Goal: Check status: Verify the current state of an ongoing process or item

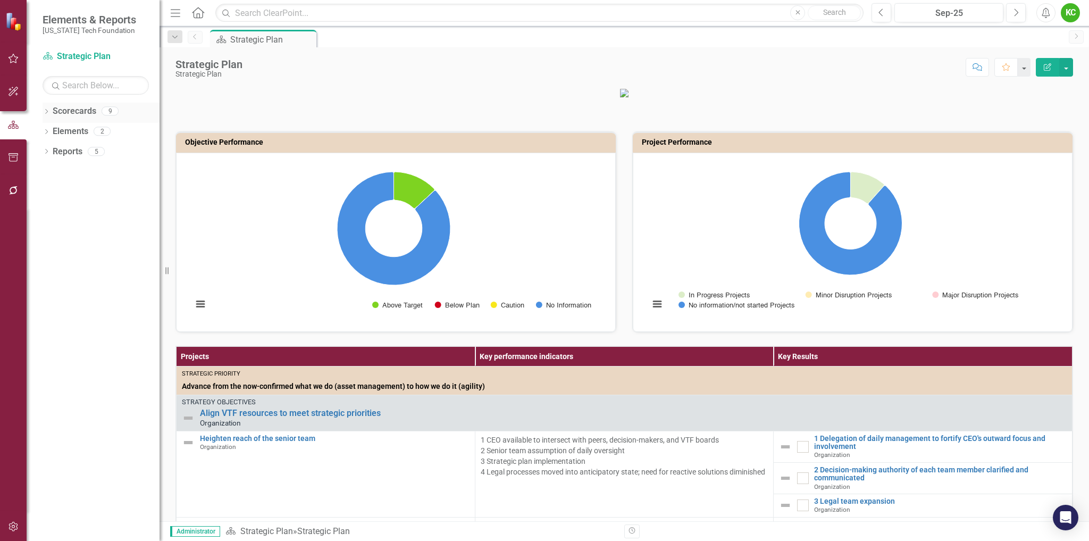
click at [47, 110] on icon "Dropdown" at bounding box center [46, 113] width 7 height 6
click at [54, 129] on icon "Dropdown" at bounding box center [52, 131] width 8 height 6
click at [87, 272] on link "VTCRC" at bounding box center [114, 272] width 90 height 12
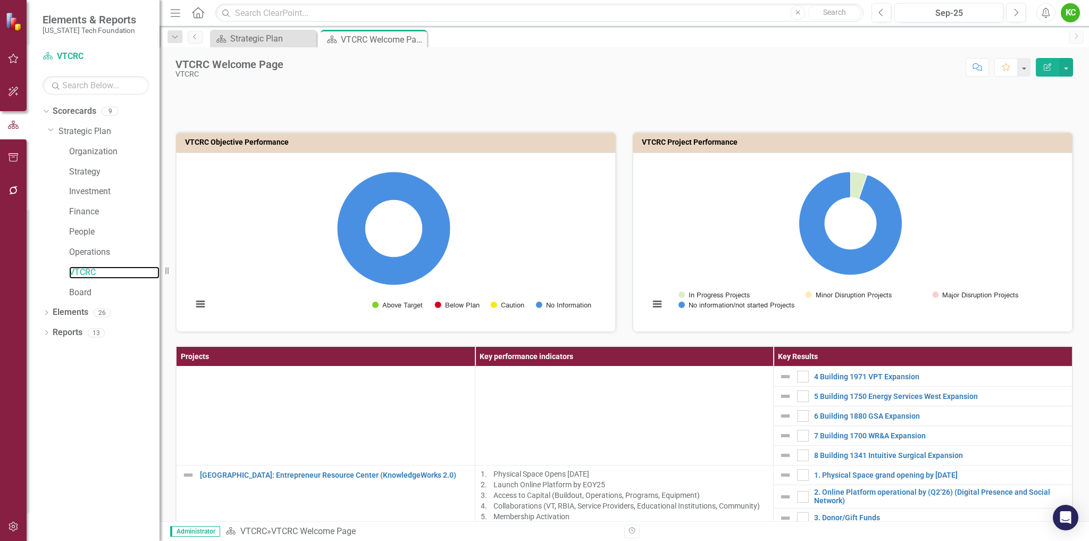
scroll to position [691, 0]
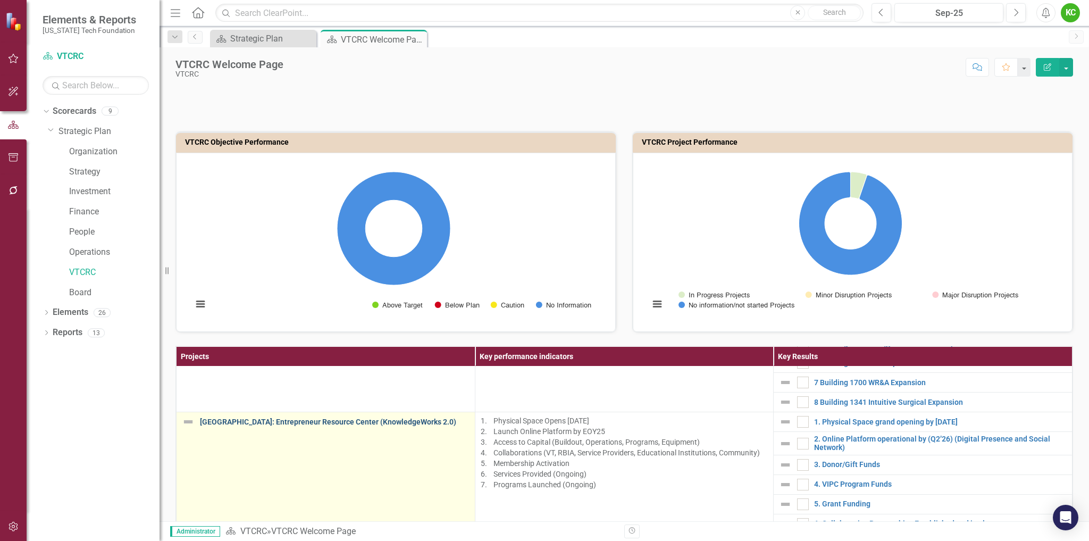
click at [397, 419] on link "[GEOGRAPHIC_DATA]: Entrepreneur Resource Center (KnowledgeWorks 2.0)" at bounding box center [335, 422] width 270 height 8
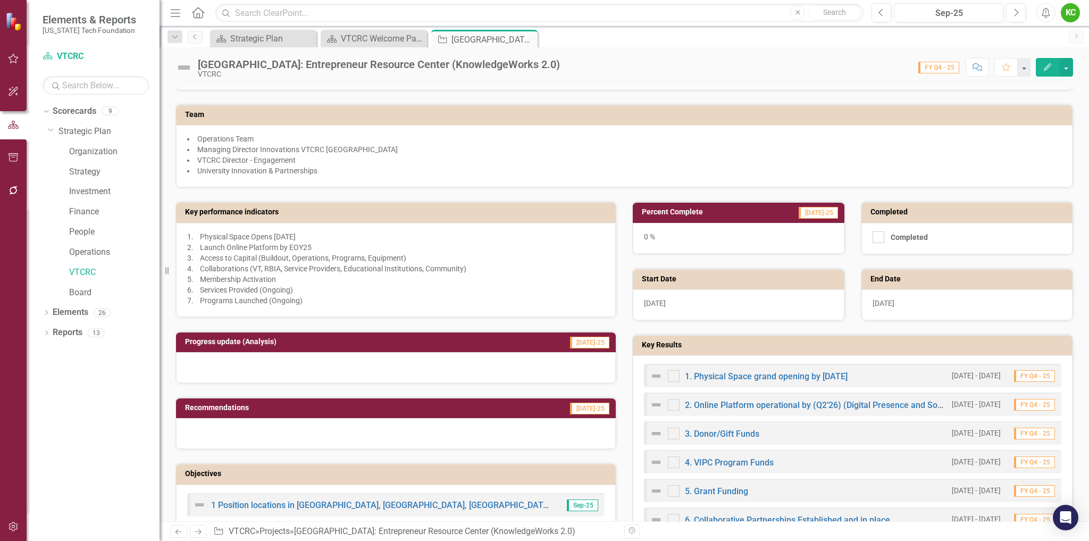
scroll to position [213, 0]
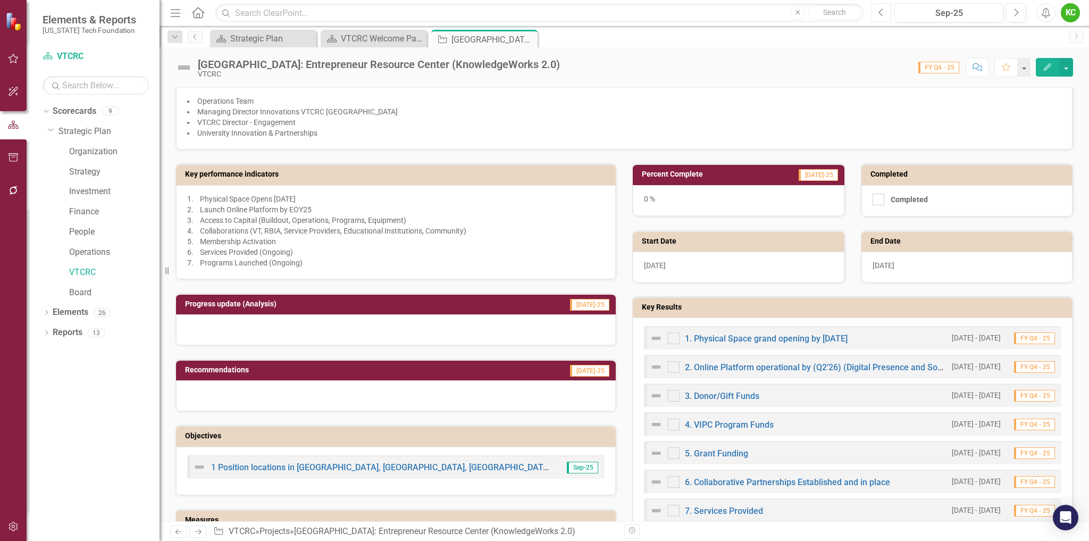
click at [880, 12] on icon "button" at bounding box center [881, 12] width 4 height 7
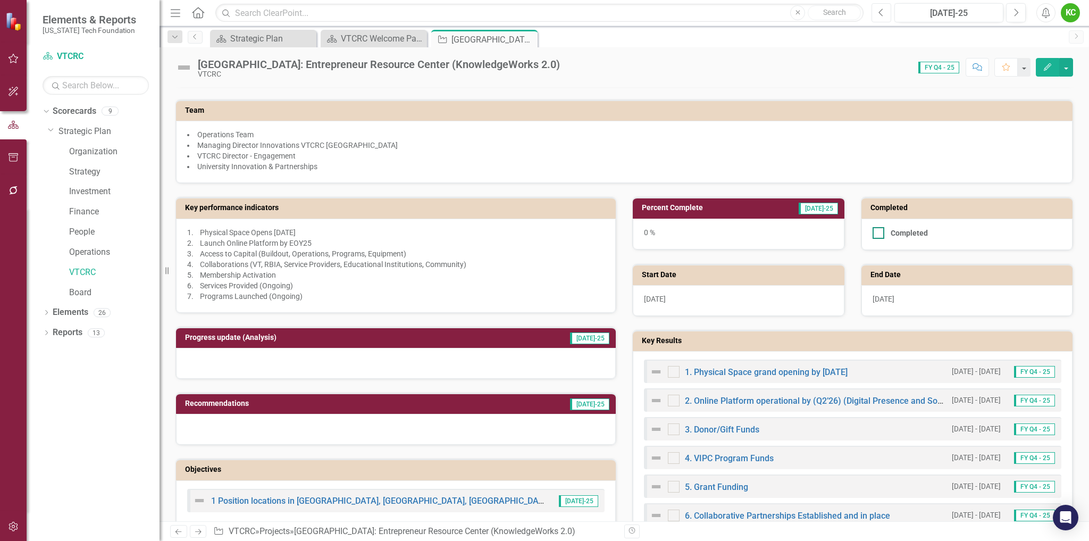
scroll to position [213, 0]
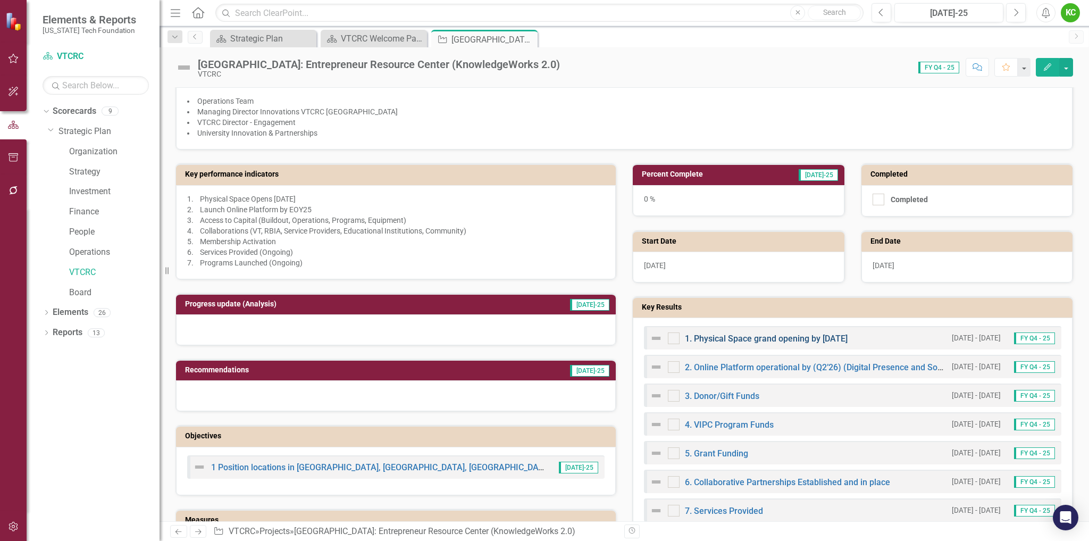
click at [779, 336] on link "1. Physical Space grand opening by [DATE]" at bounding box center [766, 338] width 163 height 10
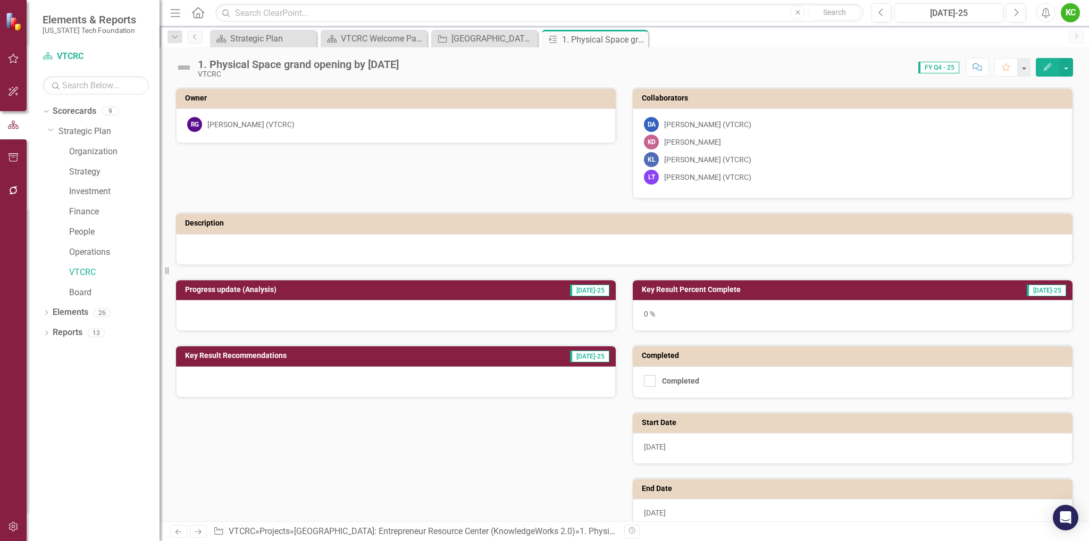
click at [186, 68] on img at bounding box center [184, 67] width 17 height 17
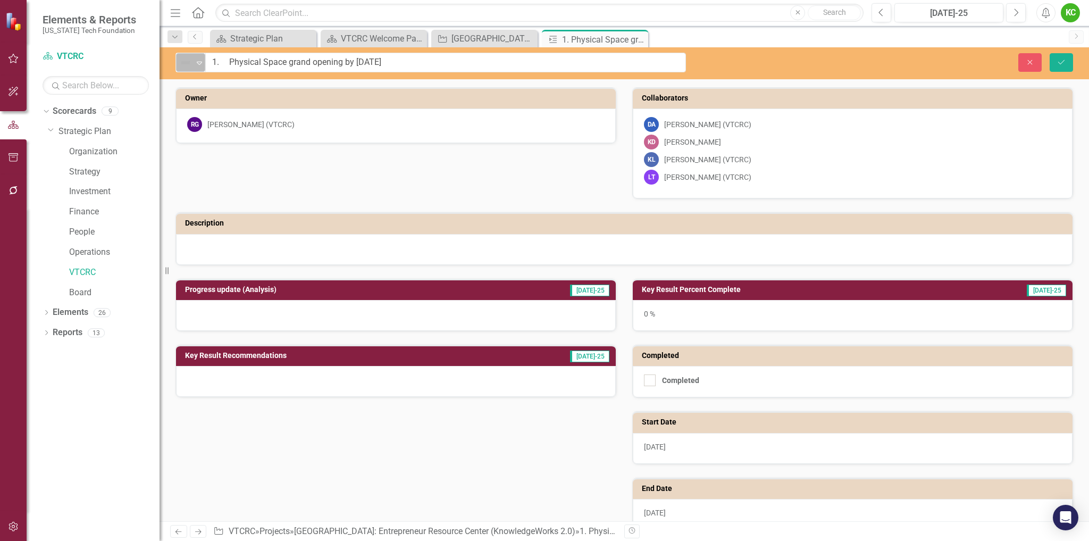
click at [199, 62] on icon "Expand" at bounding box center [199, 63] width 11 height 9
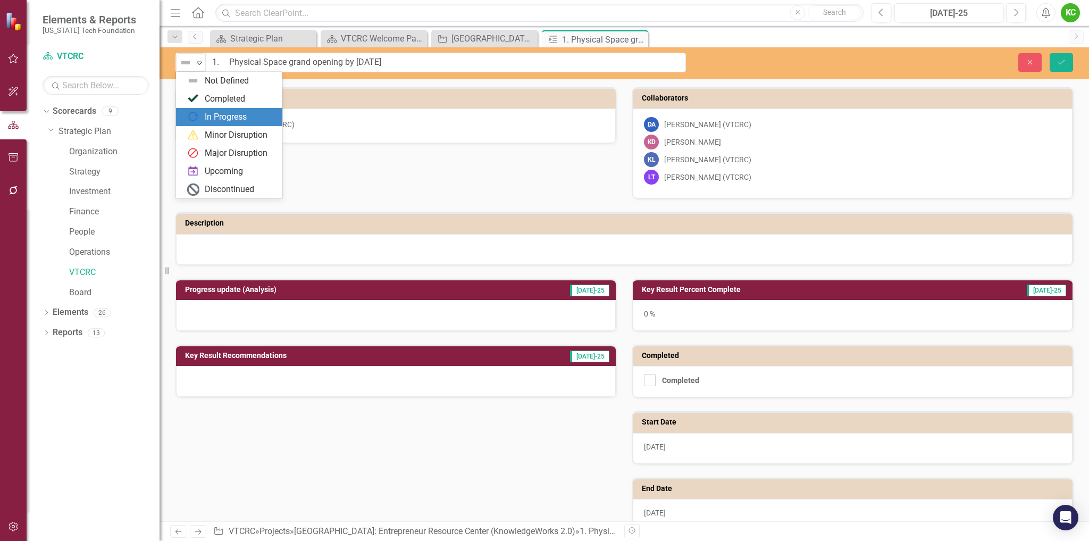
click at [577, 197] on div "Owner RG [PERSON_NAME] (VTCRC) Collaborators DA [PERSON_NAME] (VTCRC) KD [PERSO…" at bounding box center [625, 169] width 914 height 191
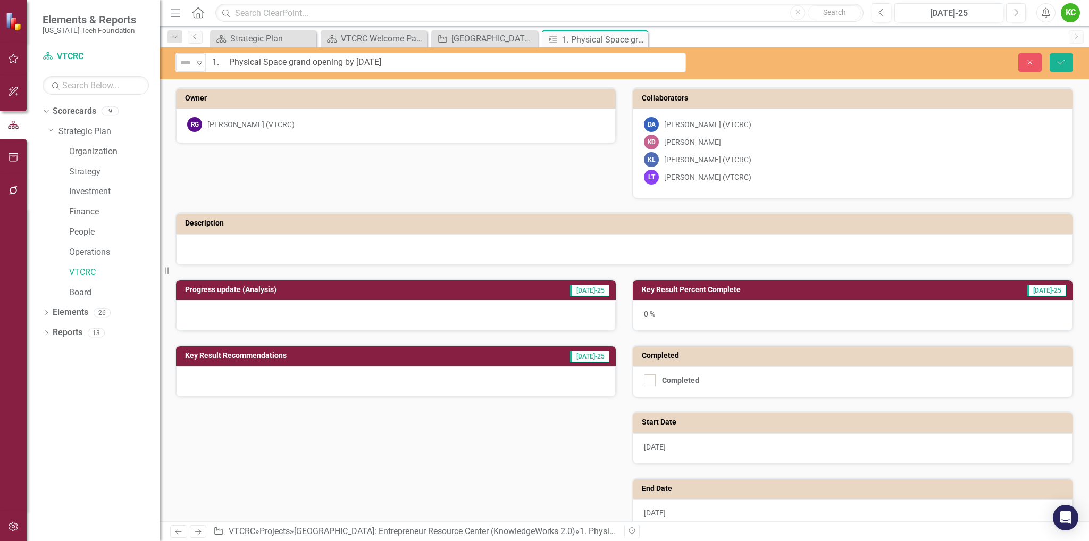
click at [873, 291] on h3 "Key Result Percent Complete" at bounding box center [793, 290] width 302 height 8
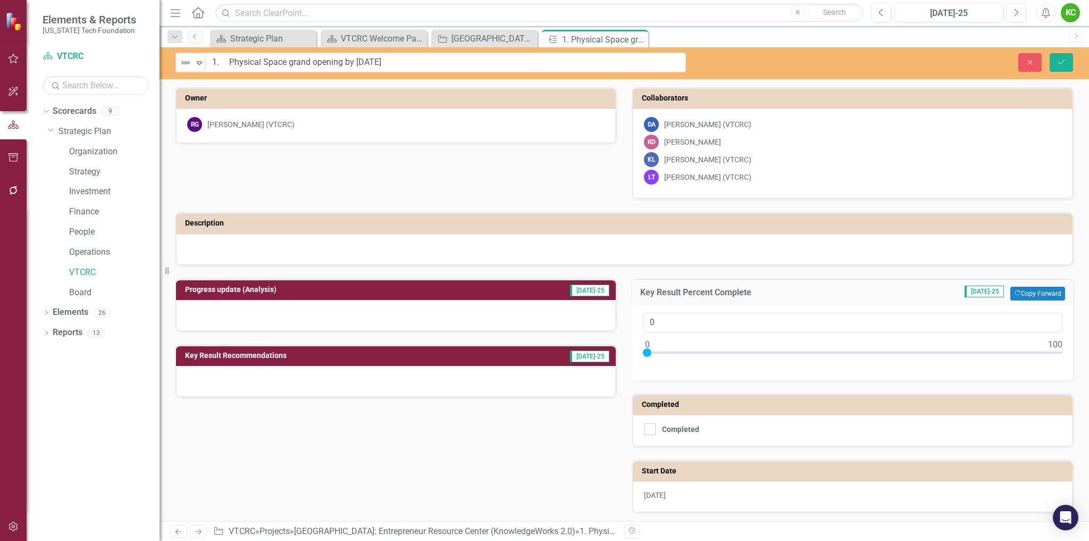
click at [424, 293] on h3 "Progress update (Analysis)" at bounding box center [332, 290] width 295 height 8
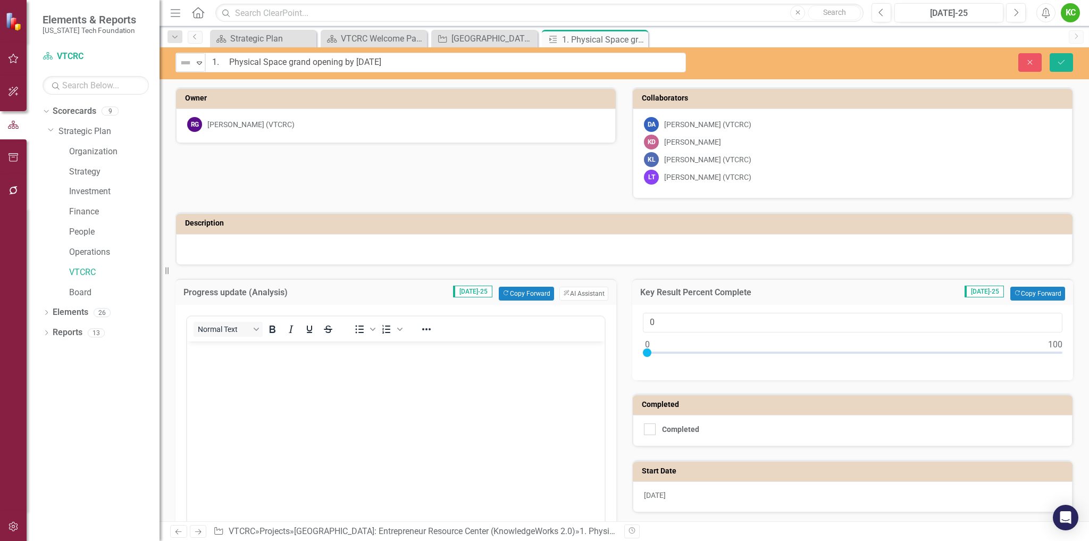
click at [269, 359] on body "Rich Text Area. Press ALT-0 for help." at bounding box center [395, 421] width 417 height 160
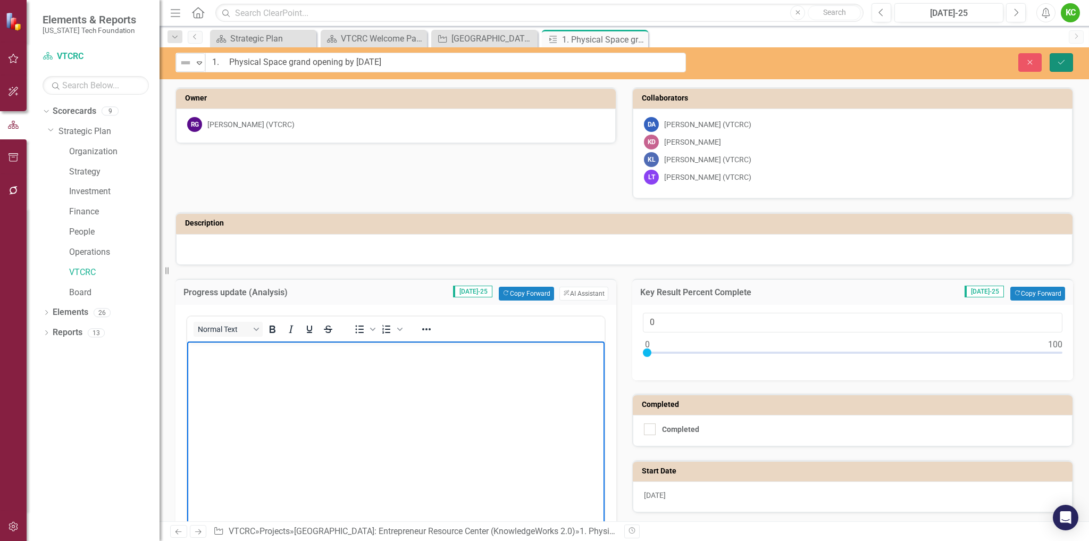
click at [1063, 61] on icon "Save" at bounding box center [1062, 62] width 10 height 7
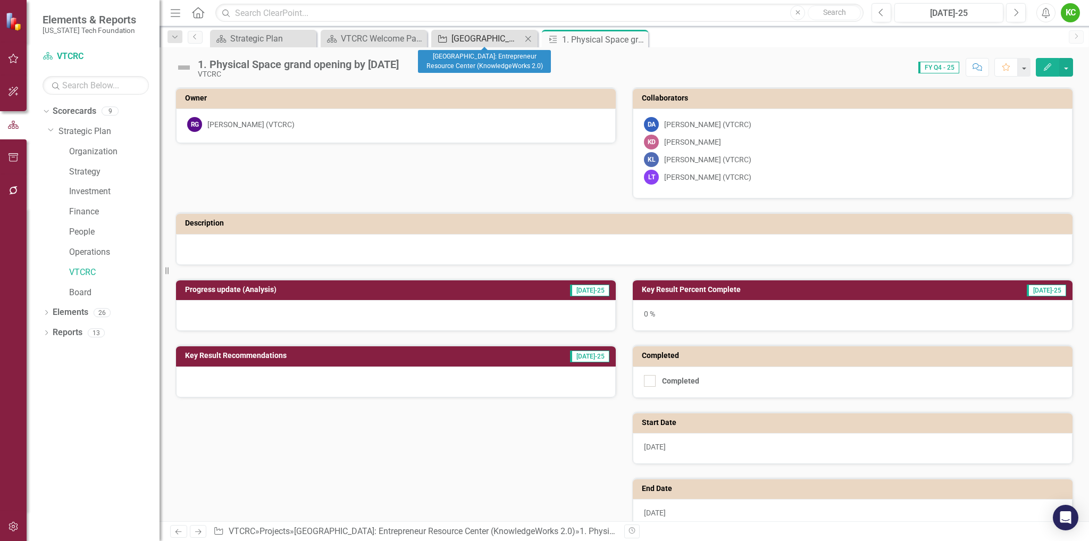
click at [485, 38] on div "[GEOGRAPHIC_DATA]: Entrepreneur Resource Center (KnowledgeWorks 2.0)" at bounding box center [487, 38] width 70 height 13
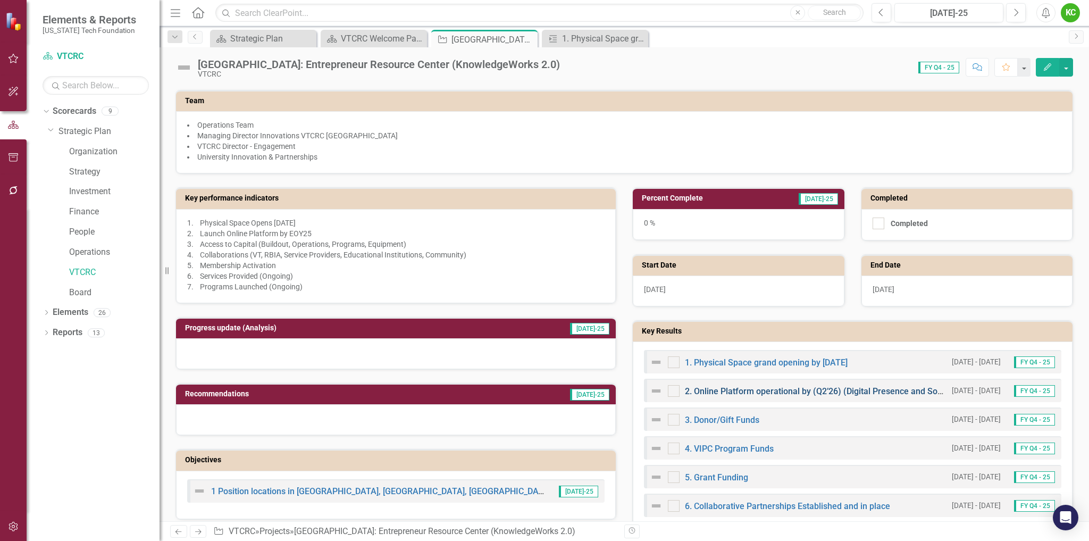
scroll to position [213, 0]
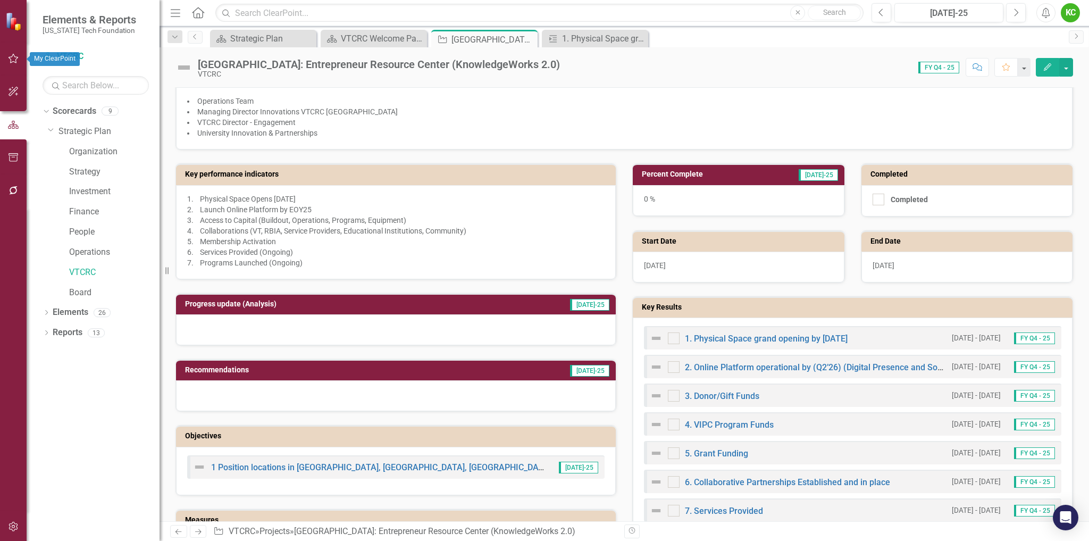
click at [13, 59] on icon "button" at bounding box center [13, 58] width 11 height 9
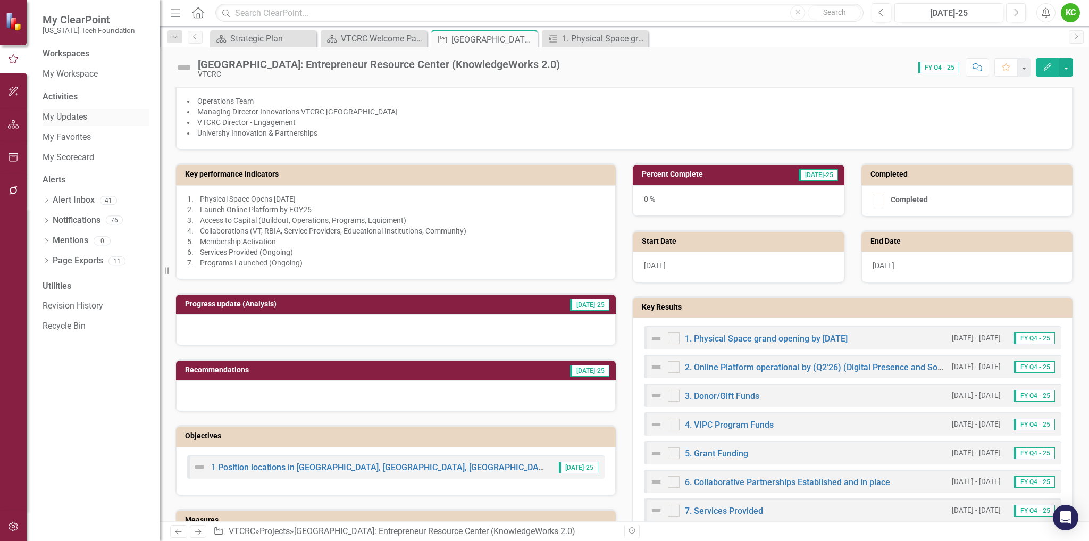
click at [70, 115] on link "My Updates" at bounding box center [96, 117] width 106 height 12
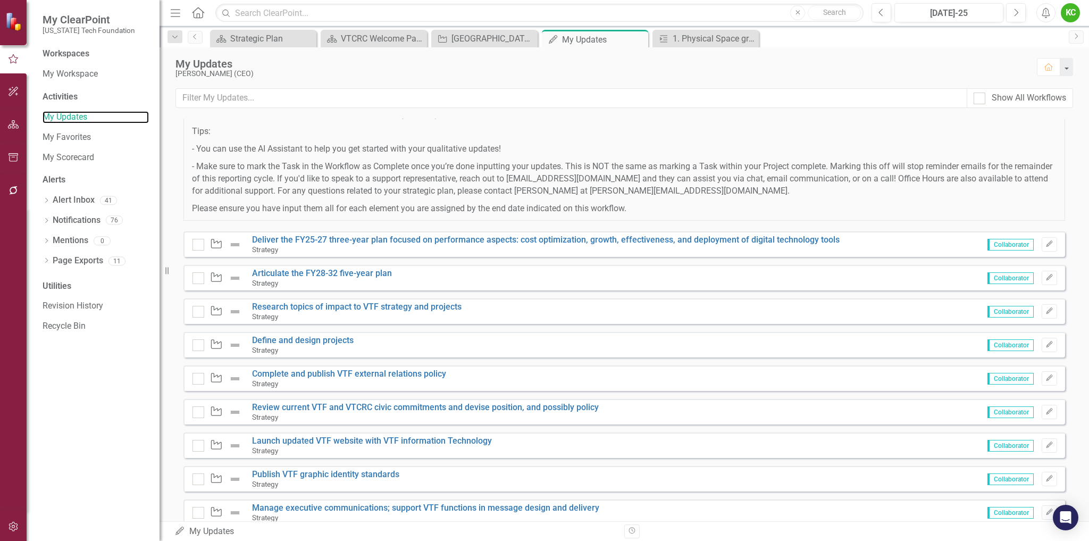
scroll to position [160, 0]
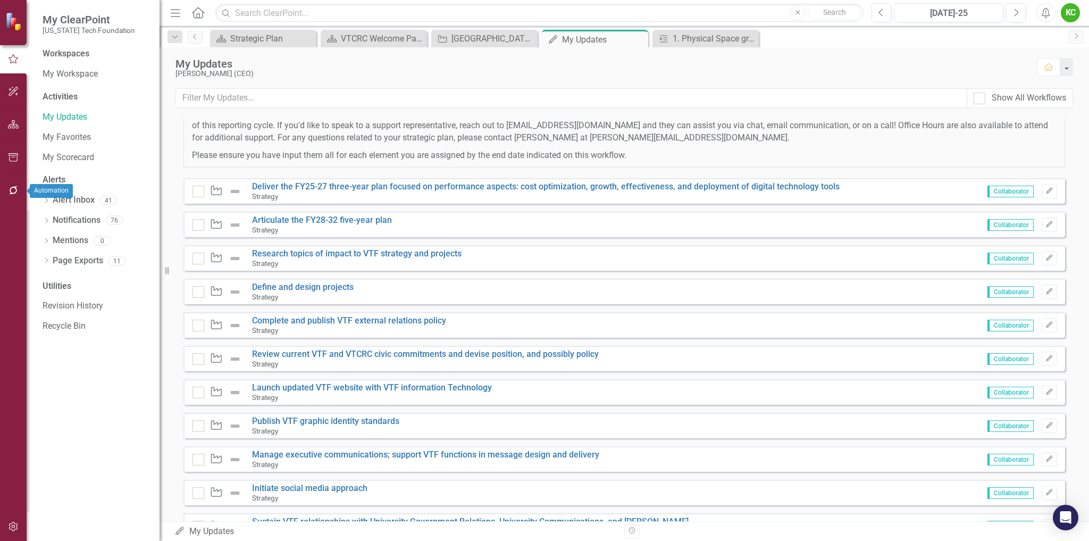
click at [11, 188] on icon "button" at bounding box center [13, 190] width 9 height 9
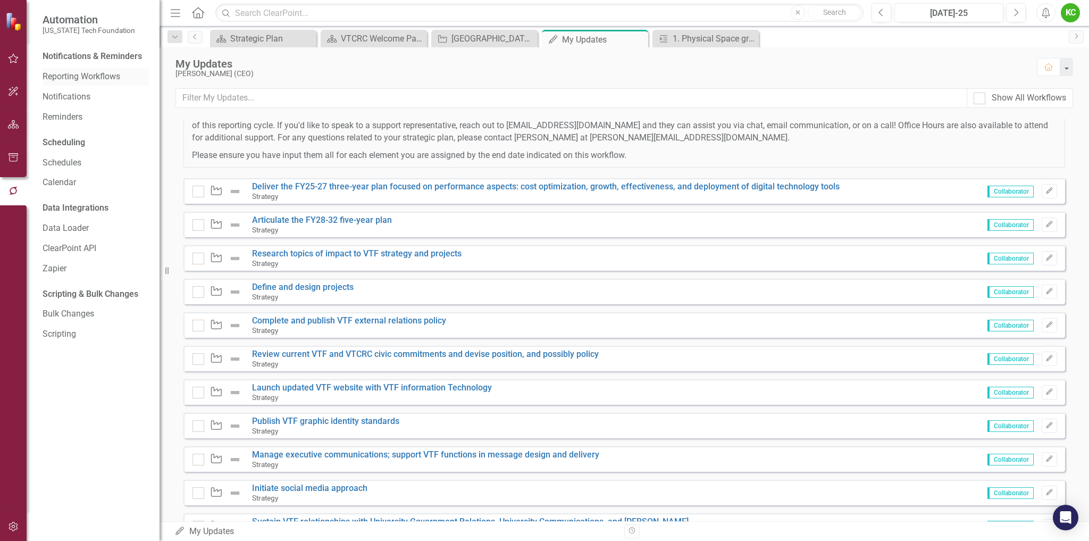
click at [99, 76] on link "Reporting Workflows" at bounding box center [96, 77] width 106 height 12
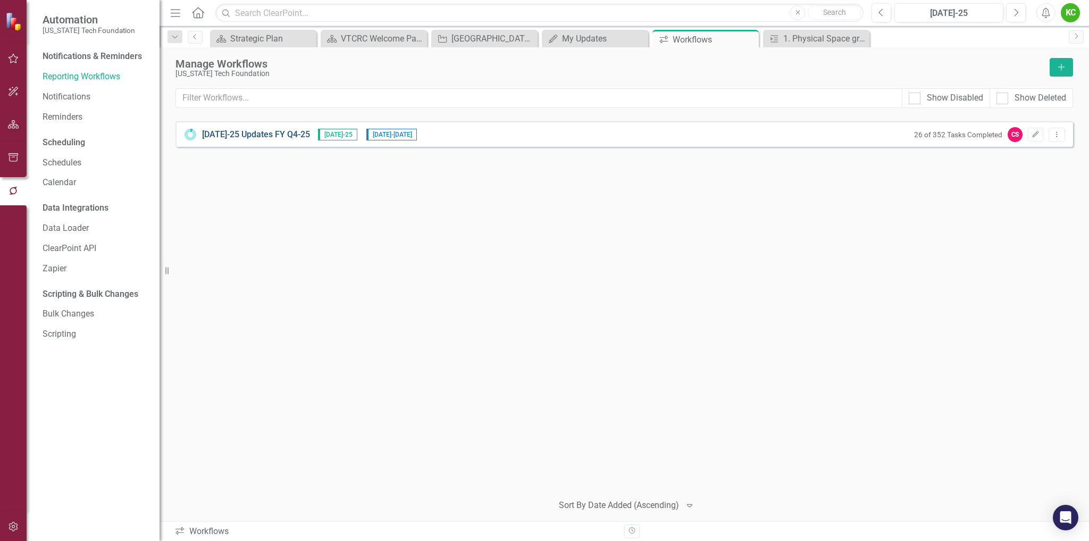
click at [261, 132] on link "[DATE]-25 Updates FY Q4-25" at bounding box center [256, 135] width 108 height 12
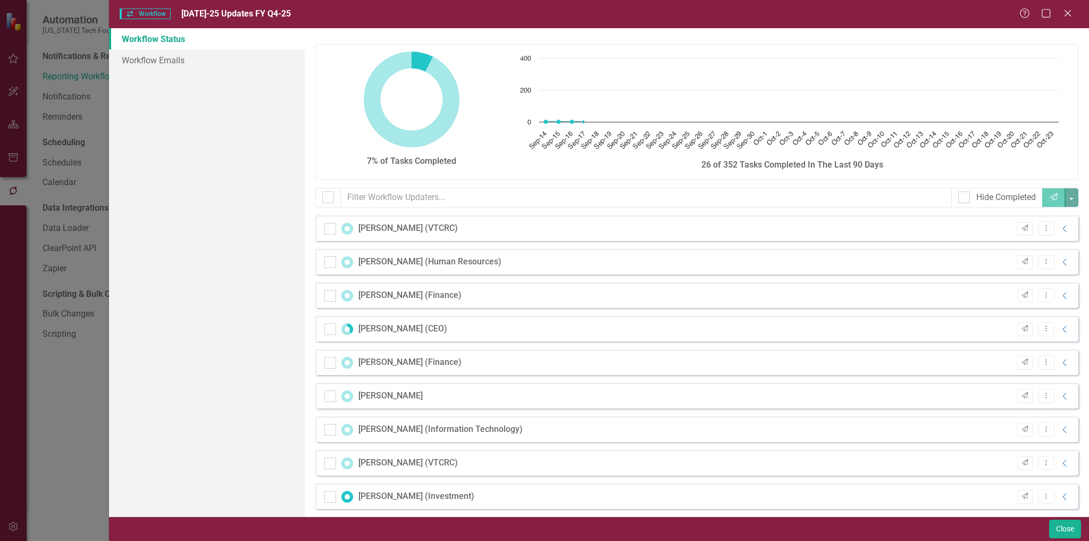
checkbox input "false"
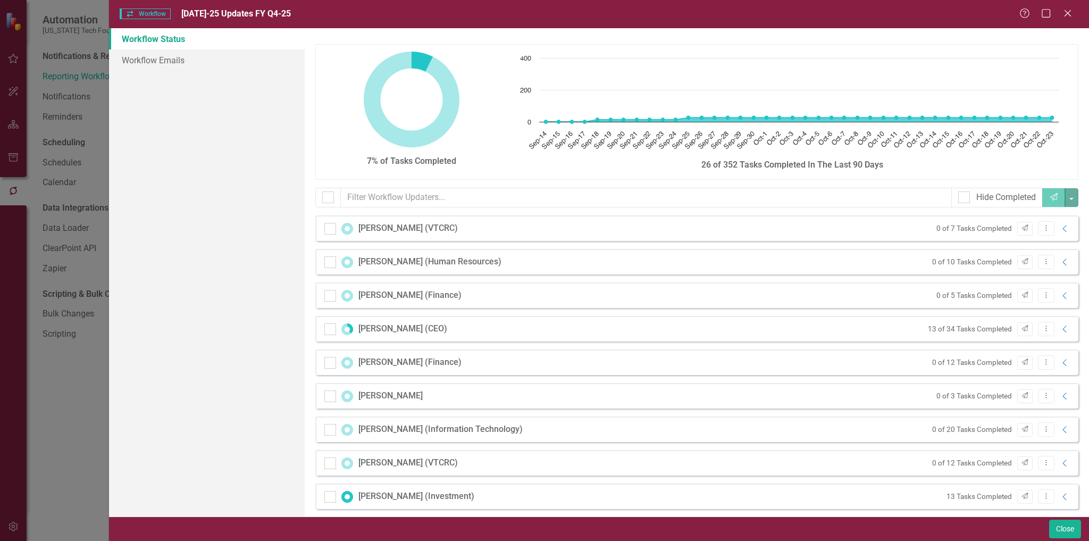
click at [385, 396] on div "[PERSON_NAME]" at bounding box center [390, 396] width 64 height 12
click at [1060, 398] on icon "Collapse" at bounding box center [1065, 396] width 11 height 9
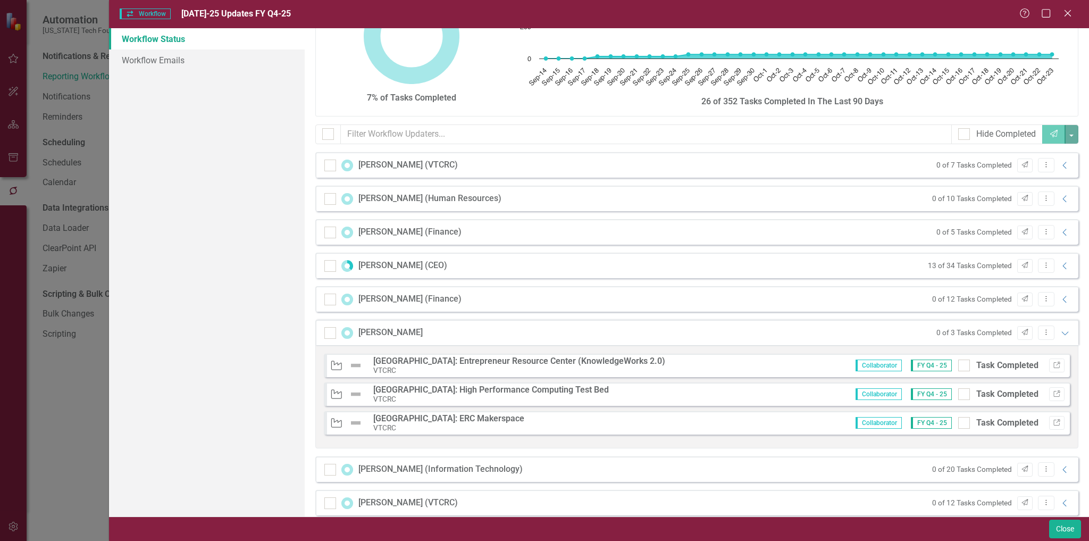
scroll to position [53, 0]
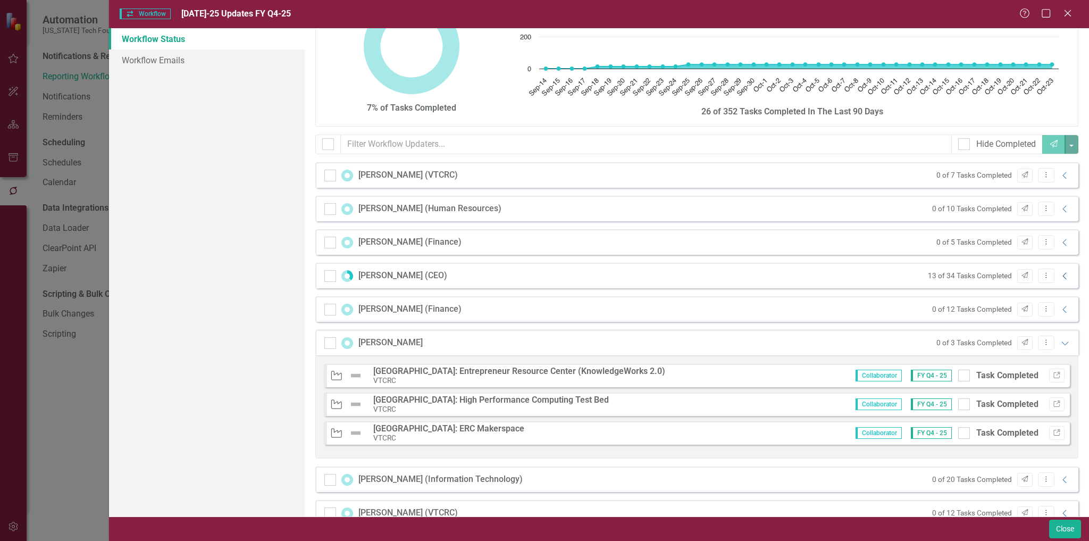
click at [1060, 275] on icon "Collapse" at bounding box center [1065, 276] width 11 height 9
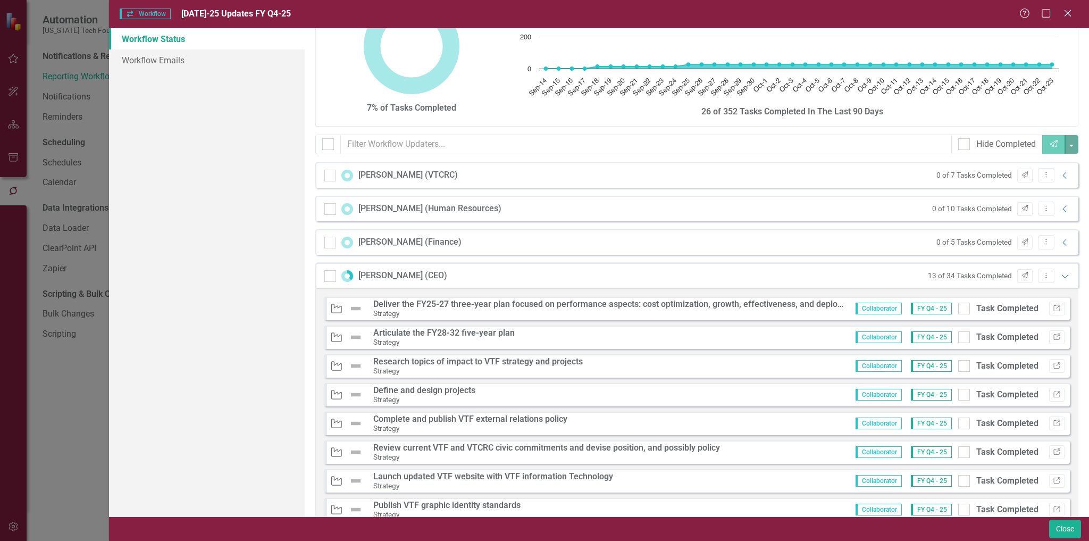
click at [1062, 278] on icon at bounding box center [1065, 276] width 7 height 4
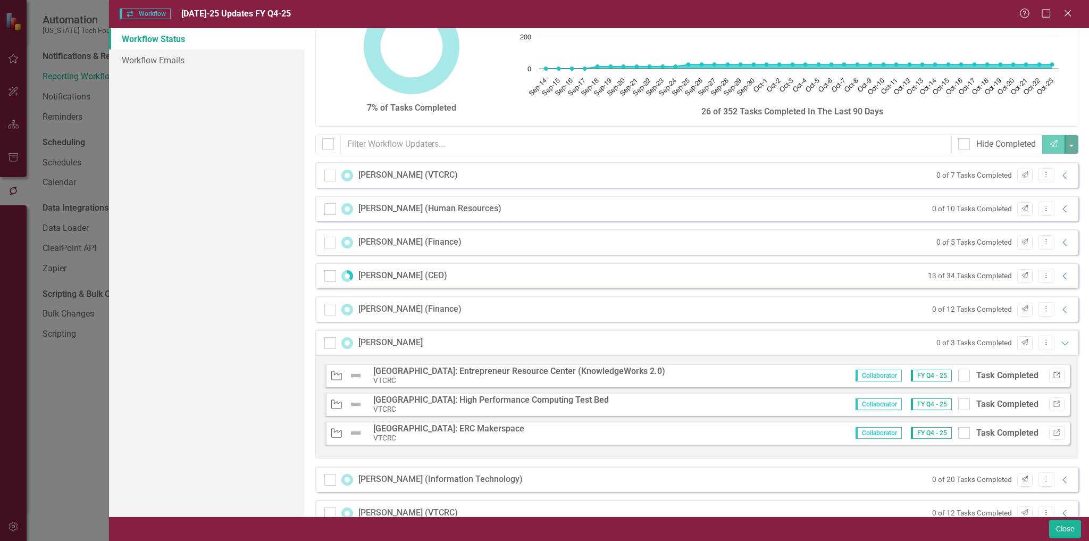
click at [1053, 375] on icon "Link" at bounding box center [1057, 375] width 8 height 6
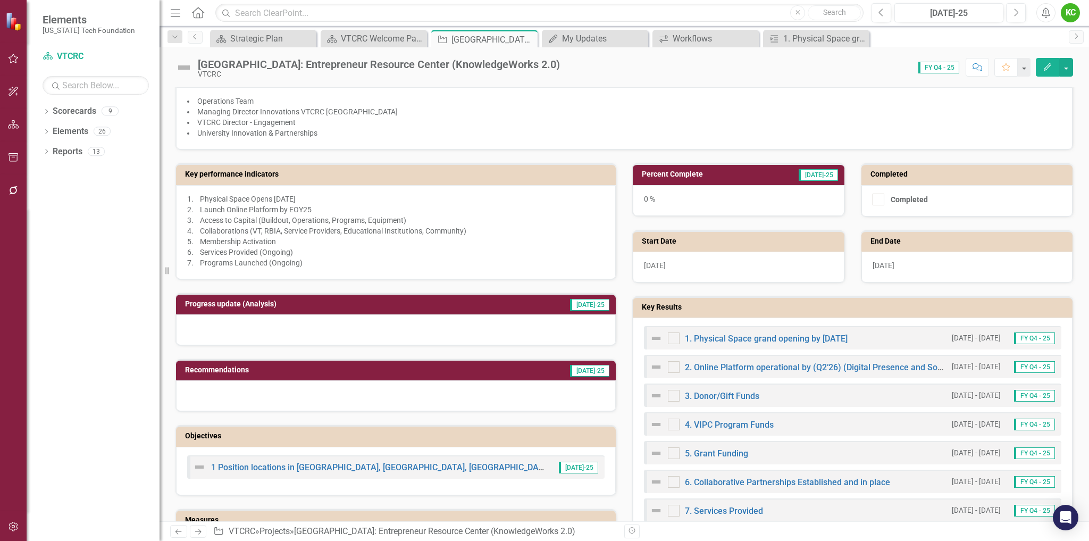
scroll to position [266, 0]
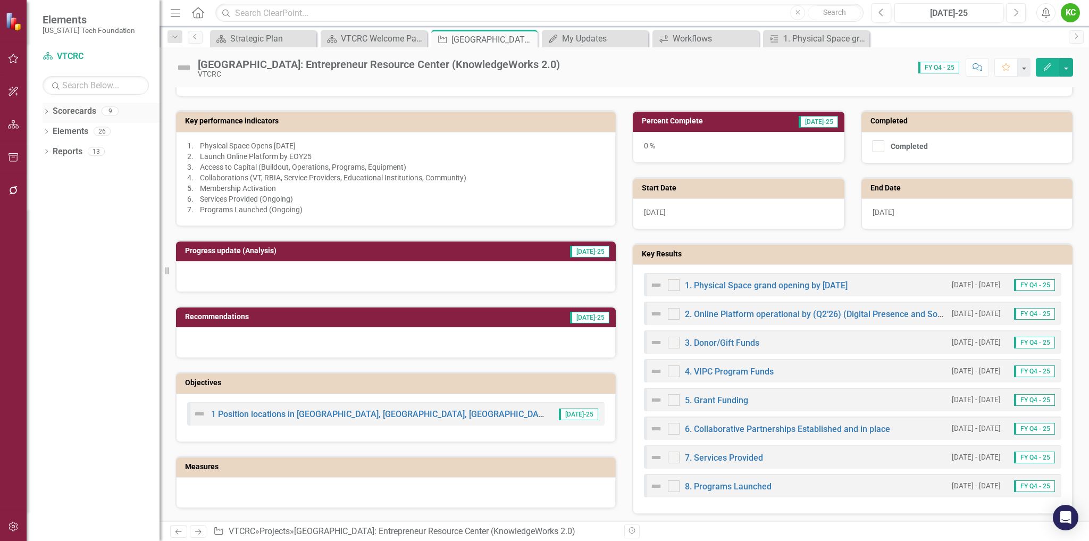
click at [47, 112] on icon at bounding box center [46, 111] width 3 height 5
click at [52, 131] on icon "Dropdown" at bounding box center [52, 131] width 8 height 6
click at [80, 291] on link "Board" at bounding box center [114, 293] width 90 height 12
